Goal: Find specific page/section: Find specific page/section

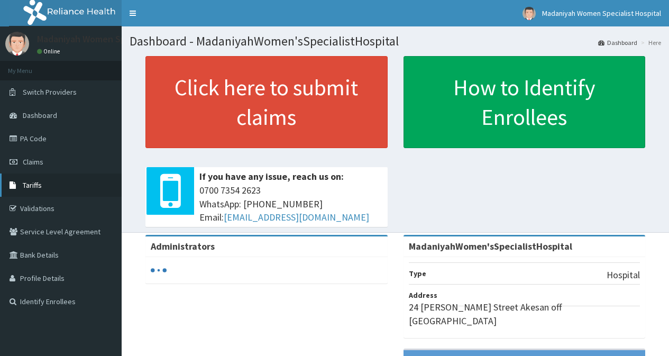
click at [34, 186] on span "Tariffs" at bounding box center [32, 185] width 19 height 10
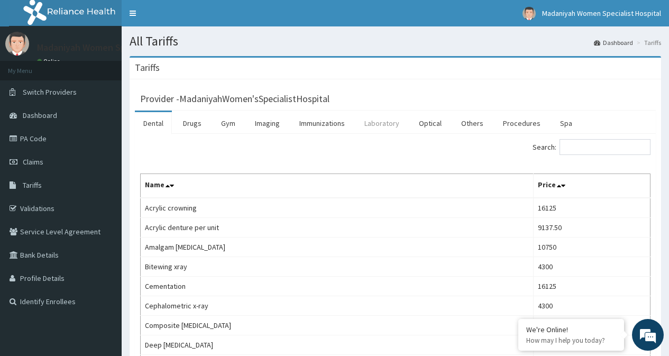
click at [377, 125] on link "Laboratory" at bounding box center [382, 123] width 52 height 22
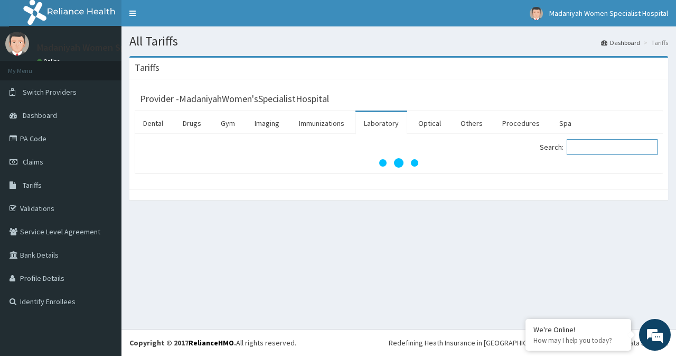
click at [581, 147] on input "Search:" at bounding box center [612, 147] width 91 height 16
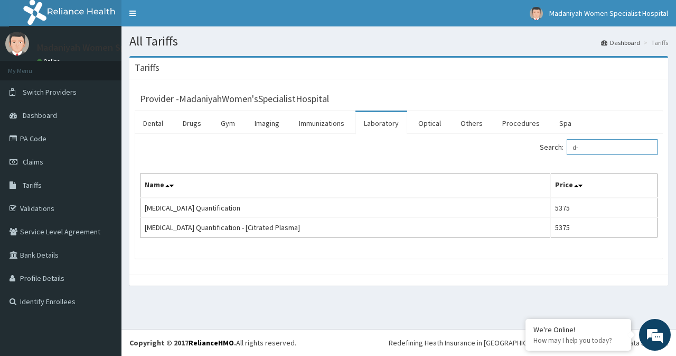
type input "d"
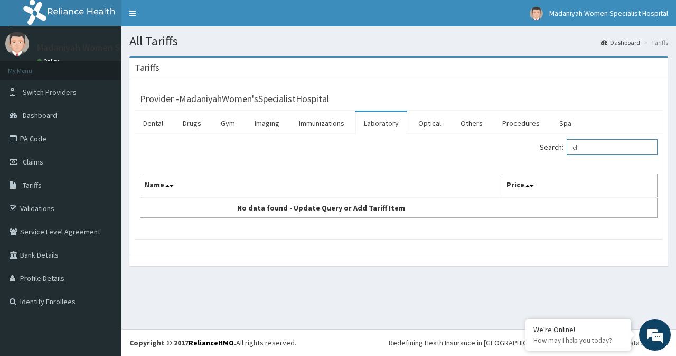
type input "e"
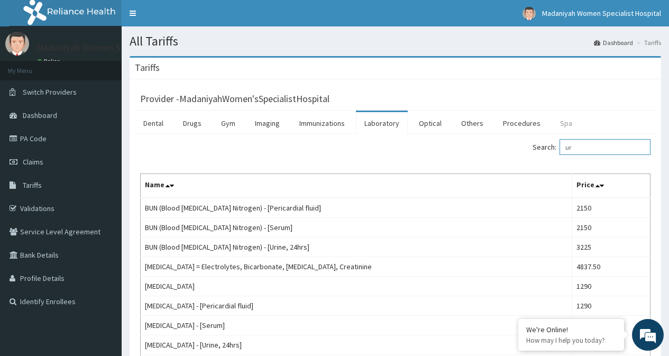
type input "u"
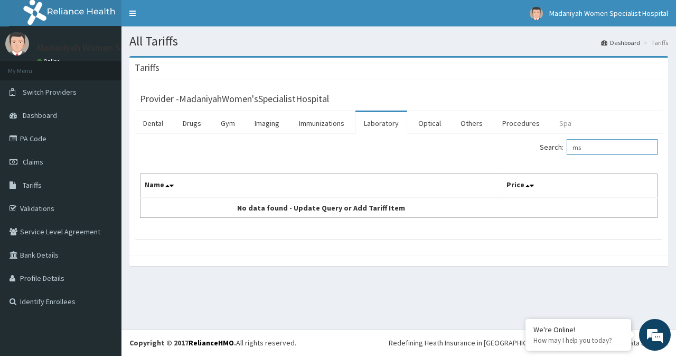
type input "m"
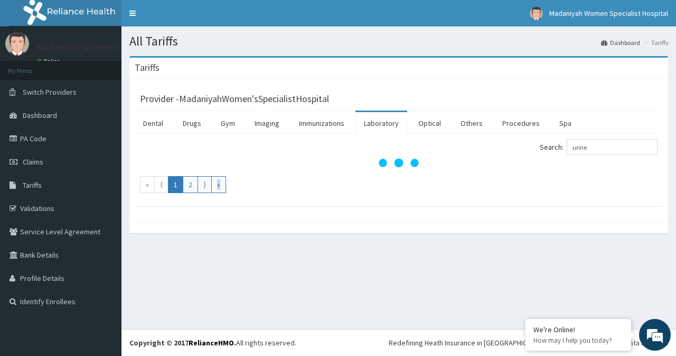
drag, startPoint x: 656, startPoint y: 214, endPoint x: 676, endPoint y: 290, distance: 78.7
click at [676, 290] on div "All Tariffs Dashboard Tariffs [GEOGRAPHIC_DATA] Provider - MadaniyahWomen'sSpec…" at bounding box center [399, 177] width 555 height 302
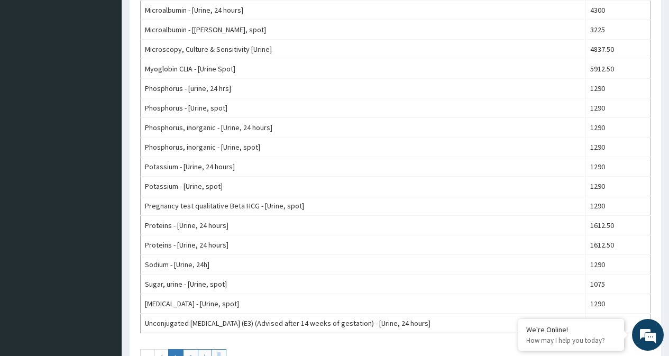
scroll to position [852, 0]
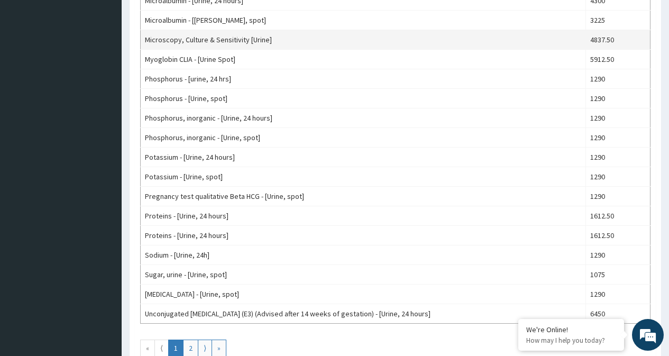
click at [380, 40] on td "Microscopy, Culture & Sensitivity [Urine]" at bounding box center [363, 40] width 445 height 20
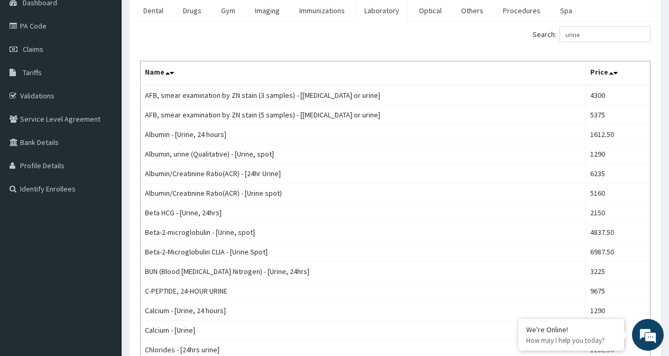
scroll to position [21, 0]
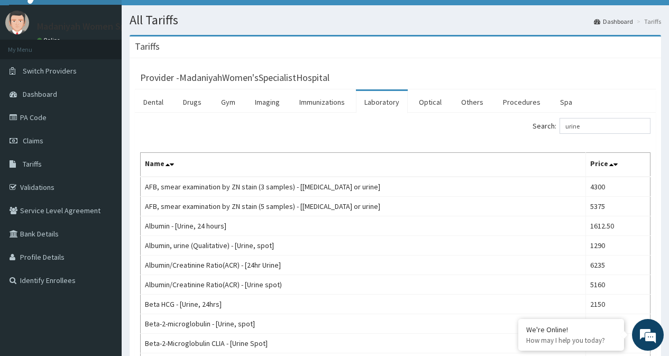
click at [604, 103] on ul "Dental Drugs Gym Imaging Immunizations Laboratory Optical Others Procedures Spa" at bounding box center [395, 100] width 521 height 23
click at [596, 127] on input "urine" at bounding box center [604, 126] width 91 height 16
type input "u"
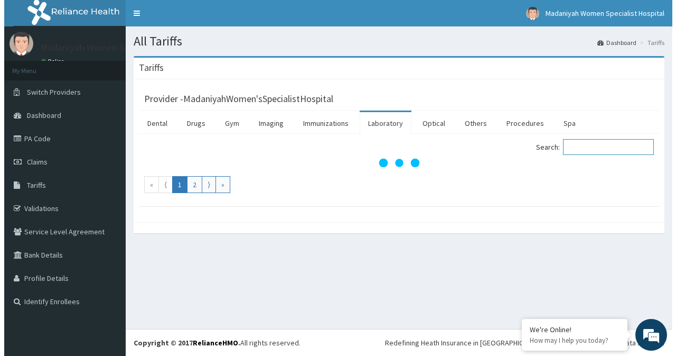
scroll to position [0, 0]
